Goal: Task Accomplishment & Management: Use online tool/utility

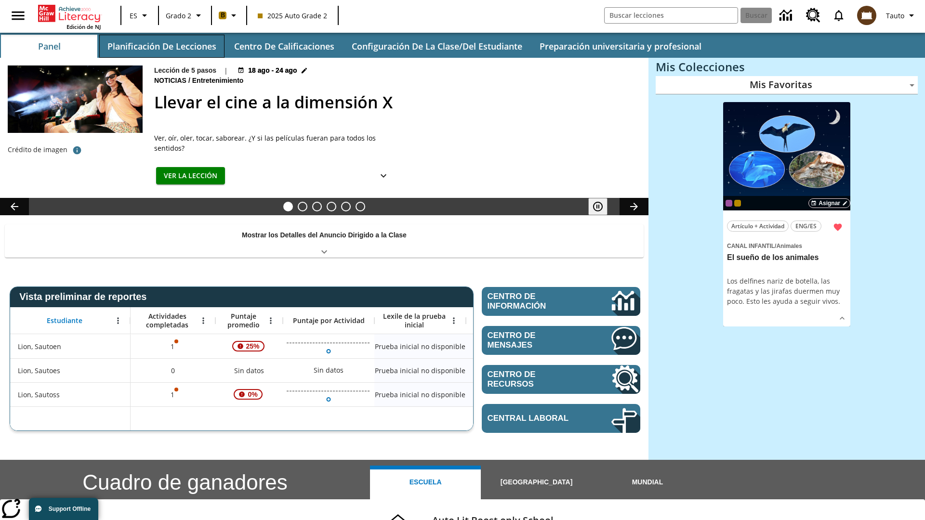
click at [161, 46] on button "Planificación de lecciones" at bounding box center [161, 46] width 125 height 23
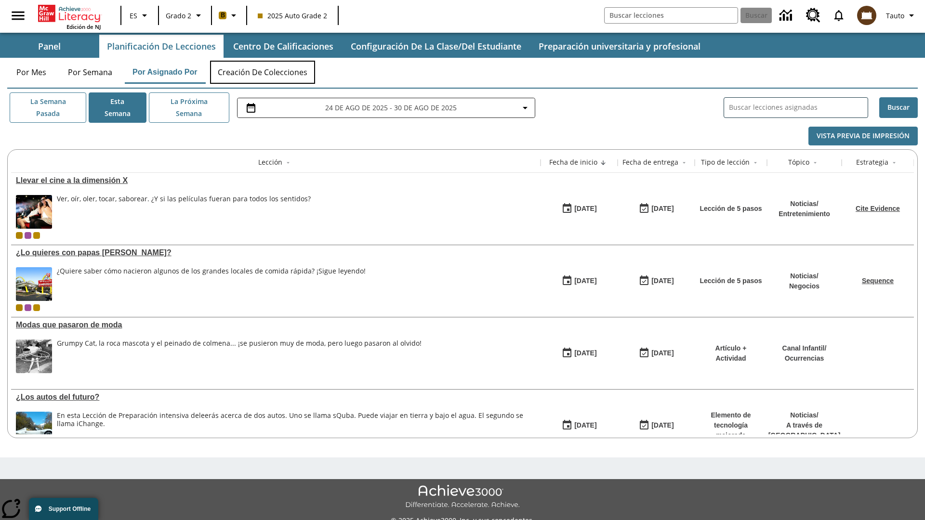
click at [263, 72] on button "Creación de colecciones" at bounding box center [262, 72] width 105 height 23
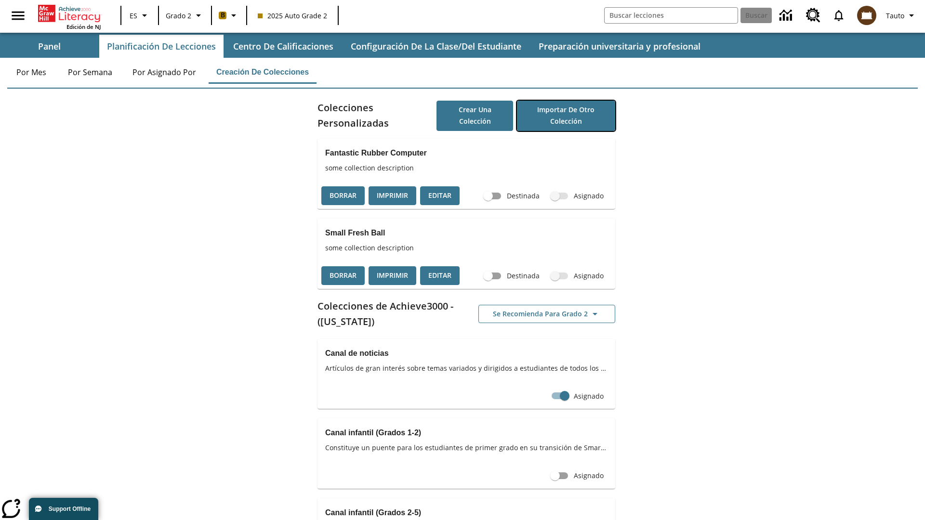
click at [565, 116] on button "Importar de otro Colección" at bounding box center [566, 116] width 98 height 30
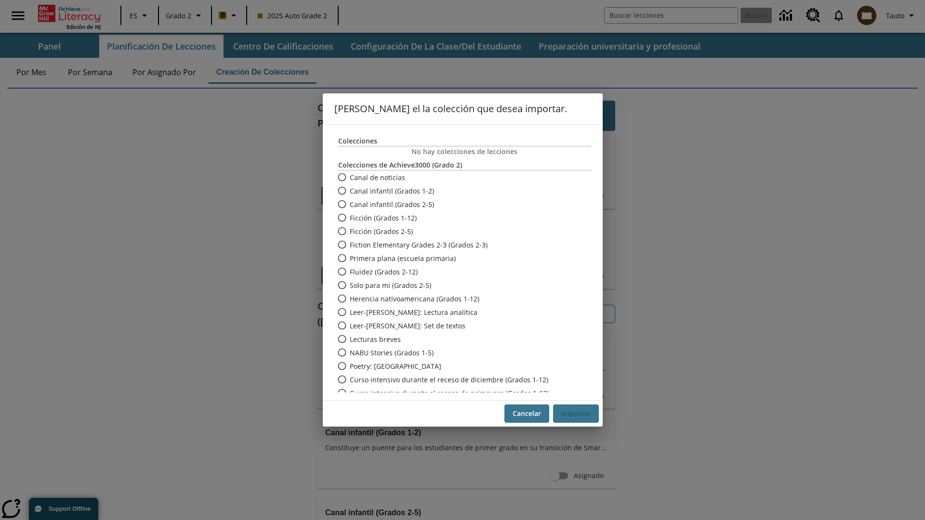
click at [458, 245] on span "Fiction Elementary Grades 2-3 (Grados 2-3)" at bounding box center [419, 245] width 138 height 10
click at [350, 245] on input "Fiction Elementary Grades 2-3 (Grados 2-3)" at bounding box center [341, 244] width 17 height 13
radio input "true"
click at [576, 414] on button "Importar" at bounding box center [576, 414] width 46 height 19
